Goal: Task Accomplishment & Management: Manage account settings

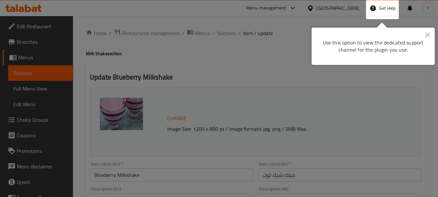
click at [429, 34] on icon "Close" at bounding box center [428, 34] width 5 height 5
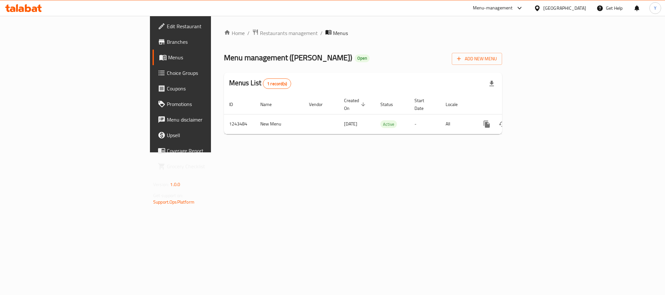
click at [152, 36] on link "Branches" at bounding box center [206, 42] width 108 height 16
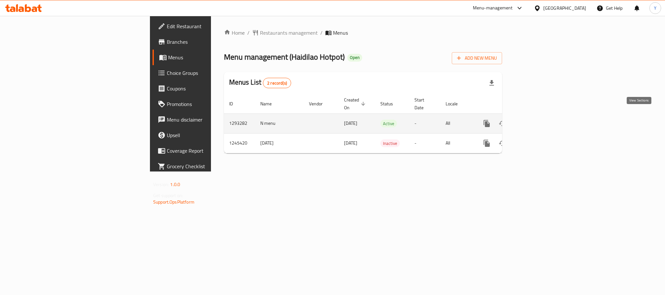
click at [537, 120] on icon "enhanced table" at bounding box center [533, 124] width 8 height 8
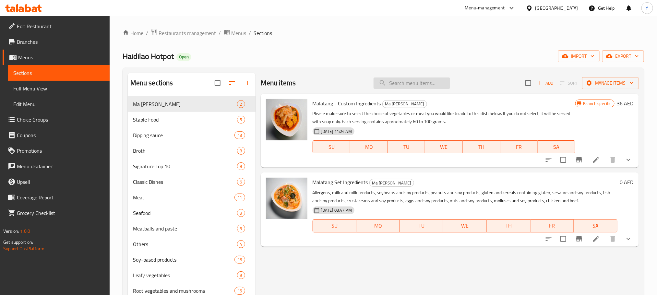
click at [418, 81] on input "search" at bounding box center [412, 83] width 77 height 11
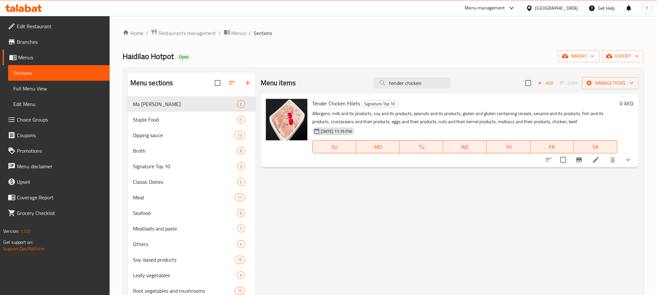
type input "tender chicken"
click at [623, 158] on button "show more" at bounding box center [629, 160] width 16 height 16
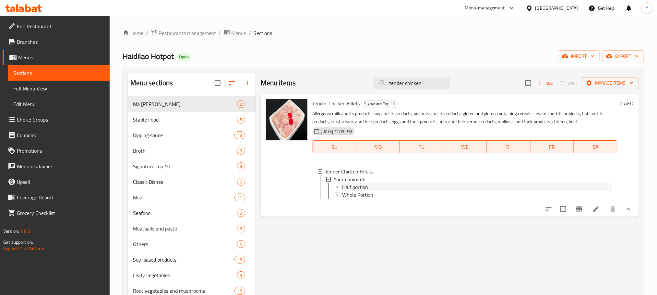
click at [350, 186] on span "Half portion" at bounding box center [355, 187] width 26 height 8
click at [350, 194] on span "Whole Portion" at bounding box center [357, 195] width 31 height 8
click at [347, 227] on div "Menu items tender chicken Add Sort Manage items Tender Chicken Fillets Signatur…" at bounding box center [447, 220] width 383 height 295
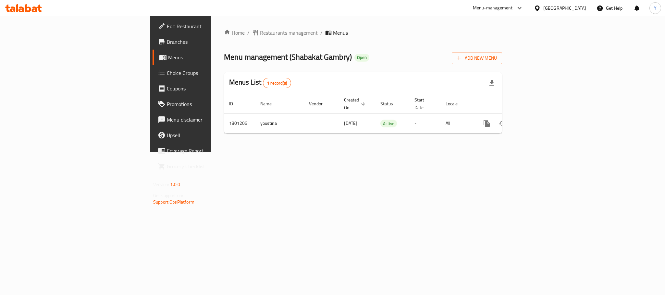
click at [167, 43] on span "Branches" at bounding box center [211, 42] width 89 height 8
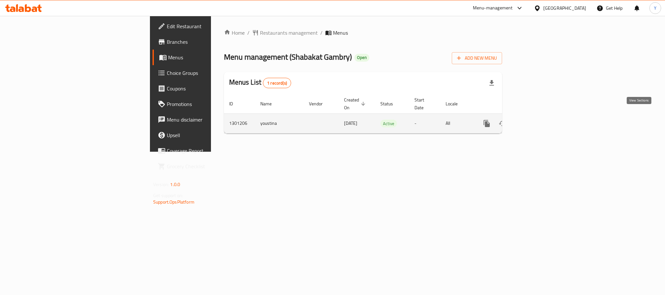
click at [541, 124] on link "enhanced table" at bounding box center [533, 124] width 16 height 16
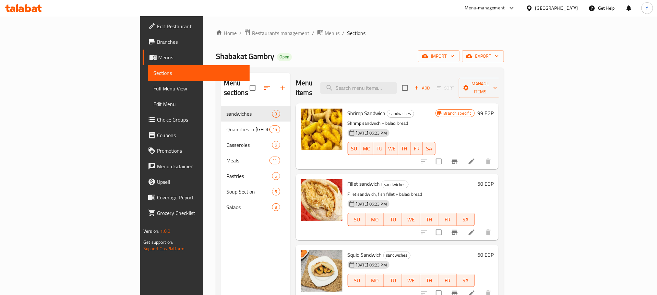
click at [395, 82] on input "search" at bounding box center [358, 87] width 77 height 11
paste input "وجبة مكس"
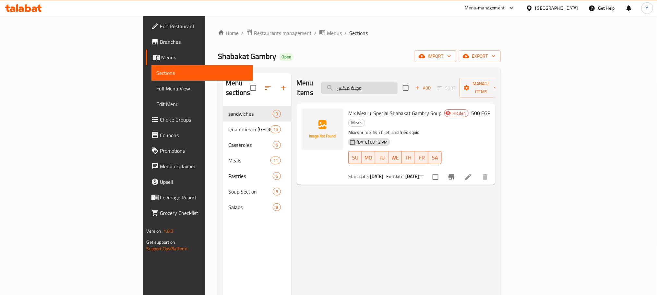
click at [398, 82] on input "وجبة مكس" at bounding box center [359, 87] width 77 height 11
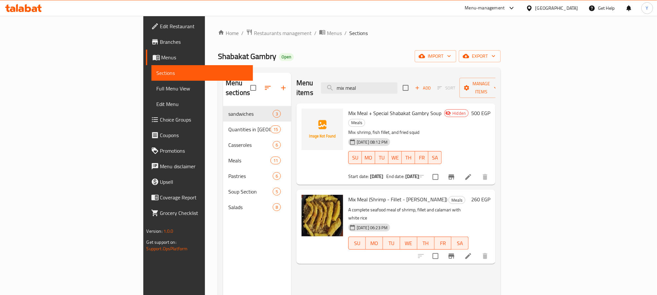
paste input "شوربة شبكة جمبري"
paste input "وجب"
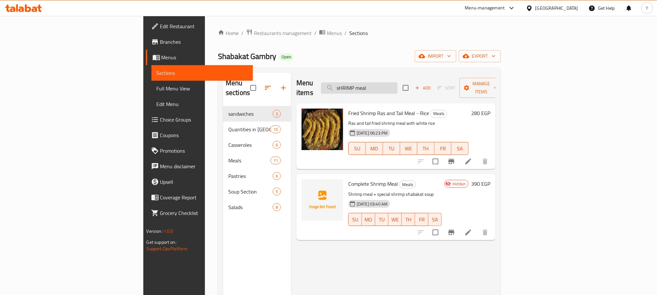
click at [398, 82] on input "sHRIMP meal" at bounding box center [359, 87] width 77 height 11
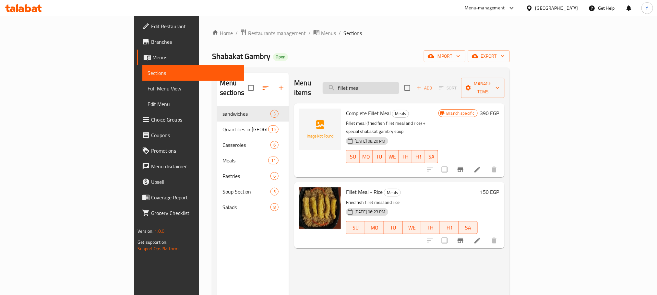
click at [399, 82] on input "fillet meal" at bounding box center [361, 87] width 77 height 11
click at [397, 82] on input "fillet meal" at bounding box center [361, 87] width 77 height 11
click at [396, 83] on input "fillet meal" at bounding box center [361, 87] width 77 height 11
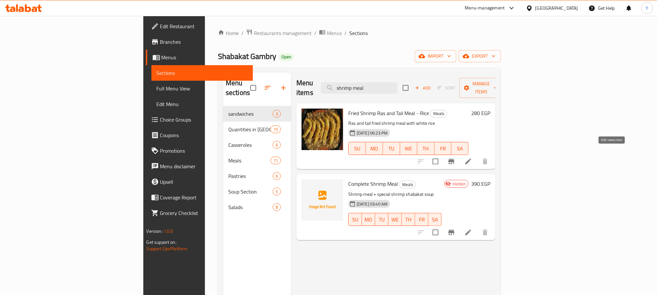
type input "shrimp meal"
click at [472, 158] on icon at bounding box center [469, 162] width 8 height 8
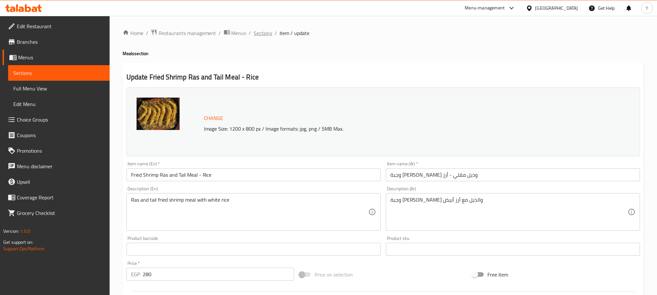
click at [261, 33] on span "Sections" at bounding box center [263, 33] width 18 height 8
